Goal: Find contact information: Find contact information

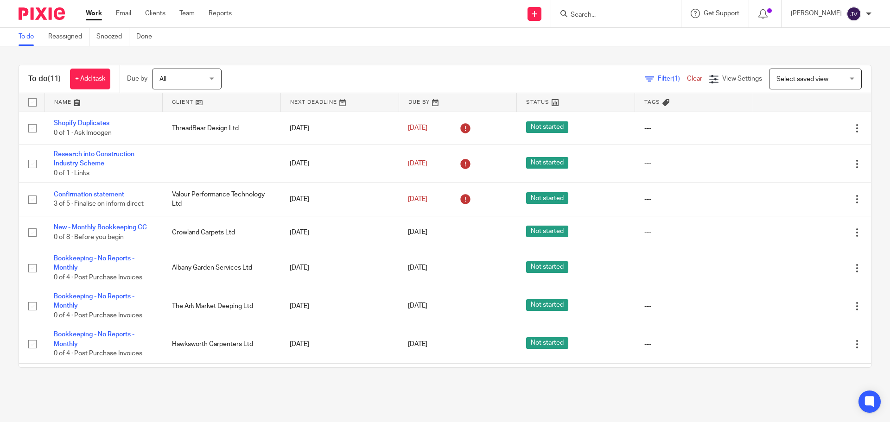
click at [637, 9] on form at bounding box center [619, 14] width 99 height 12
click at [604, 15] on input "Search" at bounding box center [611, 15] width 83 height 8
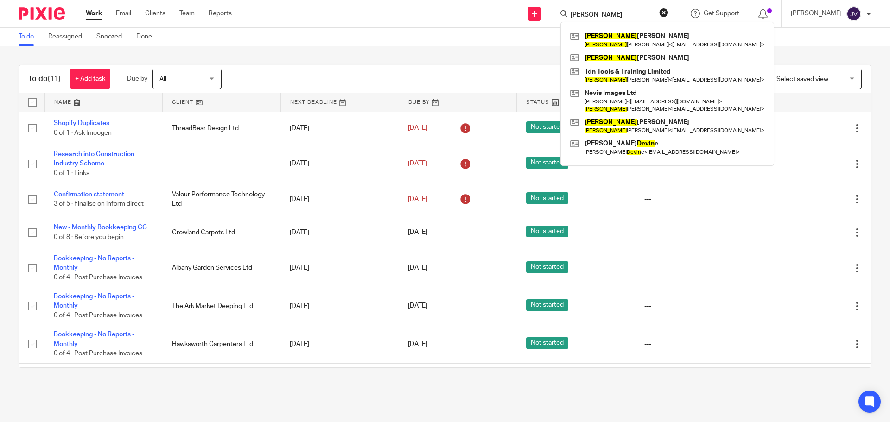
type input "kevin"
click at [404, 35] on div "To do Reassigned Snoozed Done" at bounding box center [445, 37] width 890 height 19
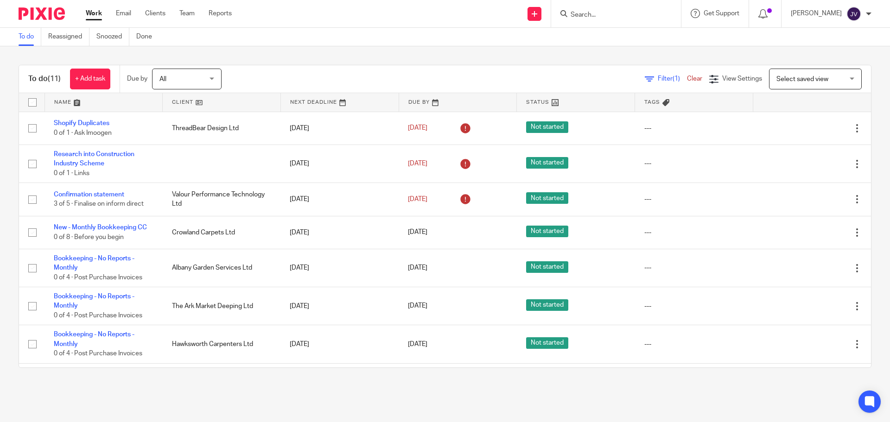
click at [617, 11] on input "Search" at bounding box center [611, 15] width 83 height 8
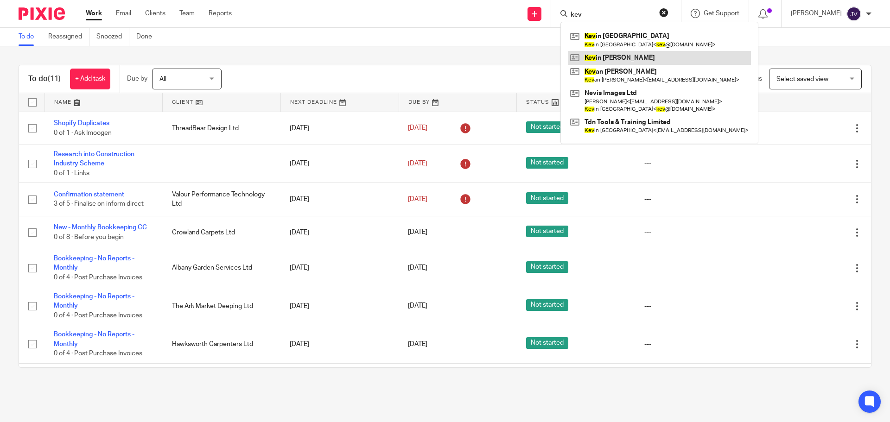
type input "kev"
click at [644, 56] on link at bounding box center [659, 58] width 183 height 14
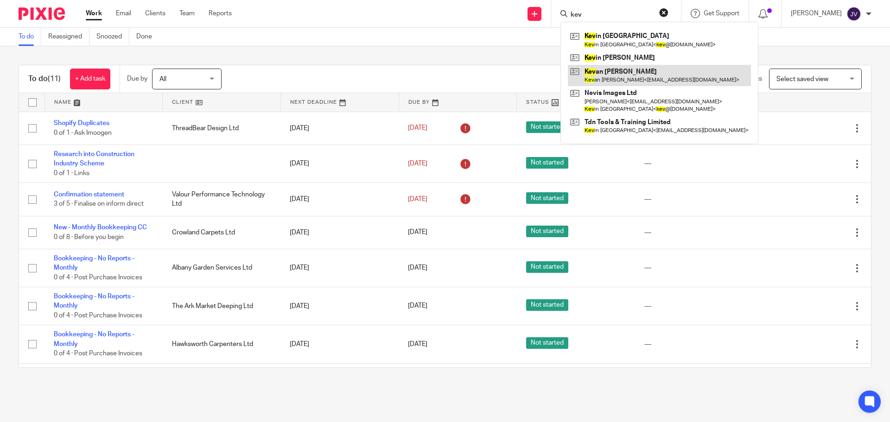
click at [642, 70] on link at bounding box center [659, 75] width 183 height 21
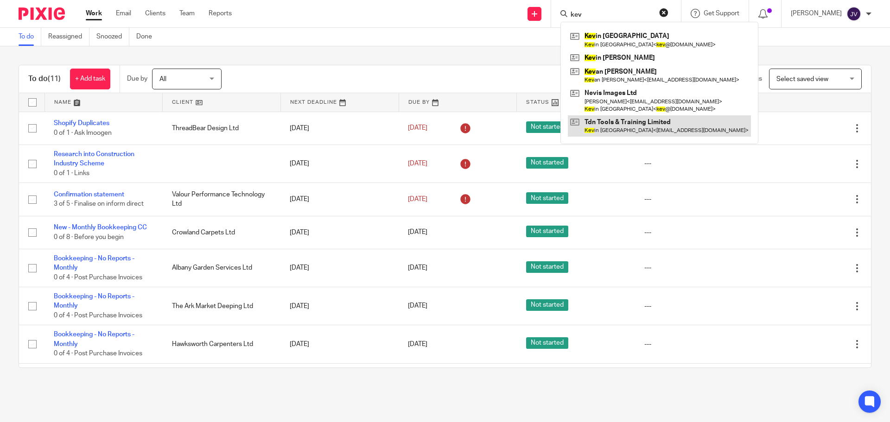
click at [658, 122] on link at bounding box center [659, 125] width 183 height 21
click at [394, 48] on div "To do (11) + Add task Due by All All Today Tomorrow This week Next week This mo…" at bounding box center [445, 216] width 890 height 340
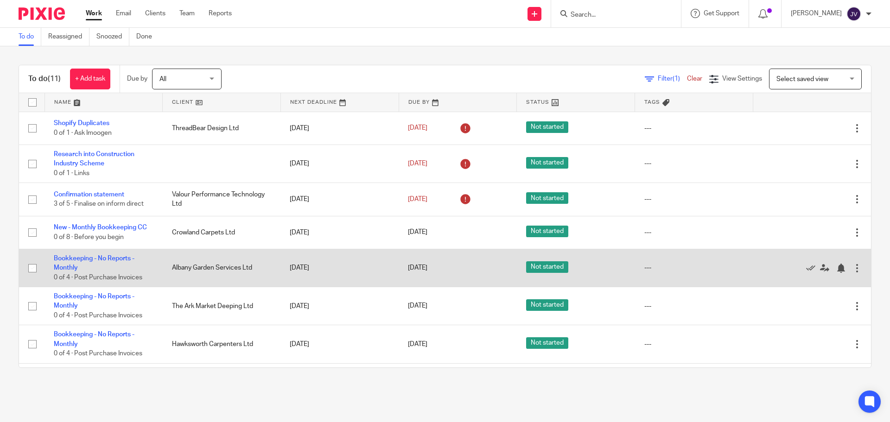
click at [108, 263] on td "Bookkeeping - No Reports - Monthly 0 of 4 · Post Purchase Invoices" at bounding box center [104, 268] width 118 height 38
click at [101, 256] on link "Bookkeeping - No Reports - Monthly" at bounding box center [94, 263] width 81 height 16
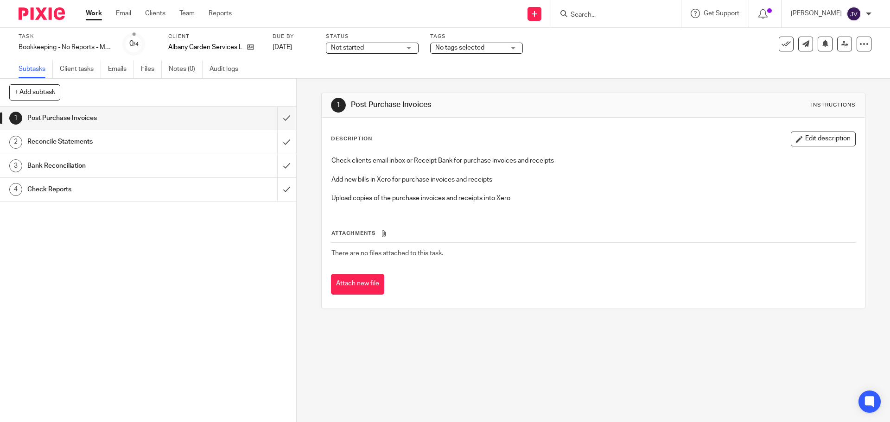
click at [255, 47] on div "Albany Garden Services Ltd" at bounding box center [214, 47] width 93 height 9
click at [252, 47] on icon at bounding box center [250, 47] width 7 height 7
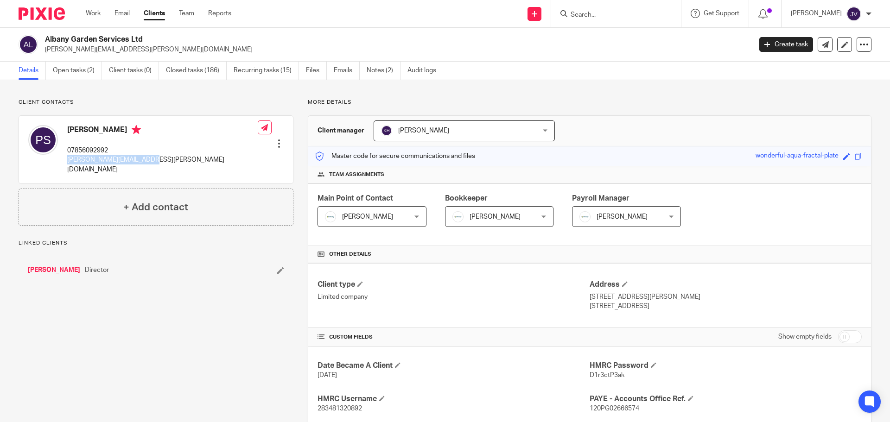
drag, startPoint x: 171, startPoint y: 153, endPoint x: 172, endPoint y: 166, distance: 12.5
click at [172, 166] on div "[PERSON_NAME] 07856092992 [PERSON_NAME][EMAIL_ADDRESS][PERSON_NAME][DOMAIN_NAME…" at bounding box center [156, 150] width 274 height 68
copy div "[PERSON_NAME][EMAIL_ADDRESS][PERSON_NAME][DOMAIN_NAME]"
click at [38, 5] on div at bounding box center [38, 13] width 76 height 27
click at [46, 21] on div at bounding box center [38, 13] width 76 height 27
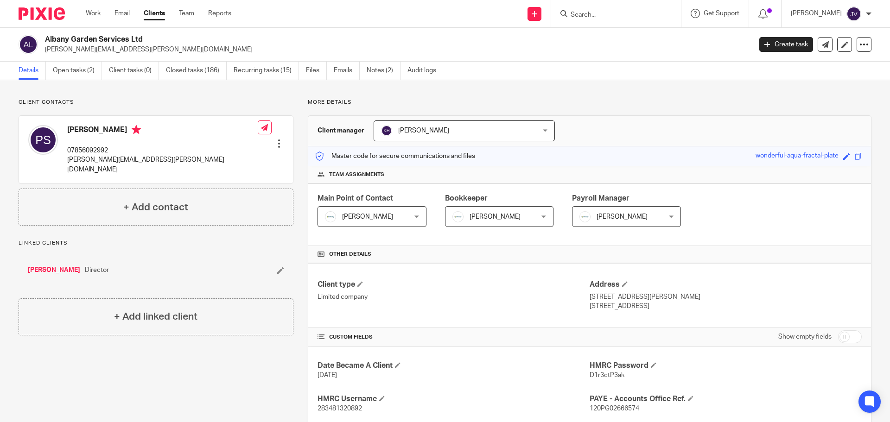
click at [46, 15] on img at bounding box center [42, 13] width 46 height 13
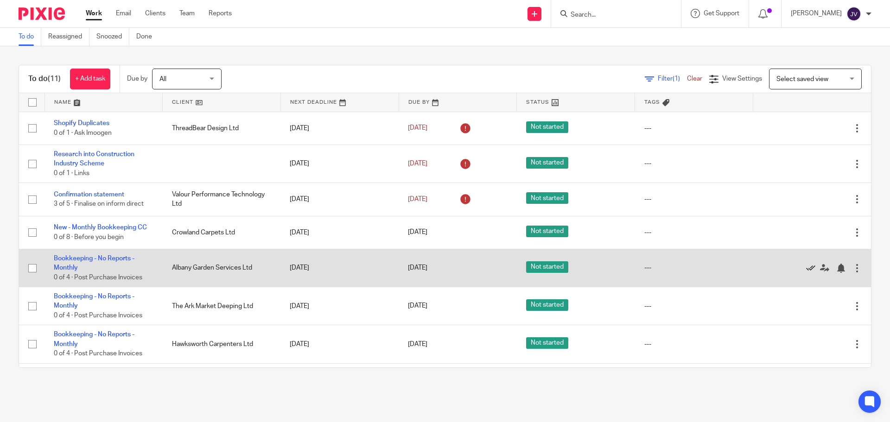
click at [806, 266] on icon at bounding box center [810, 268] width 9 height 9
